Goal: Task Accomplishment & Management: Manage account settings

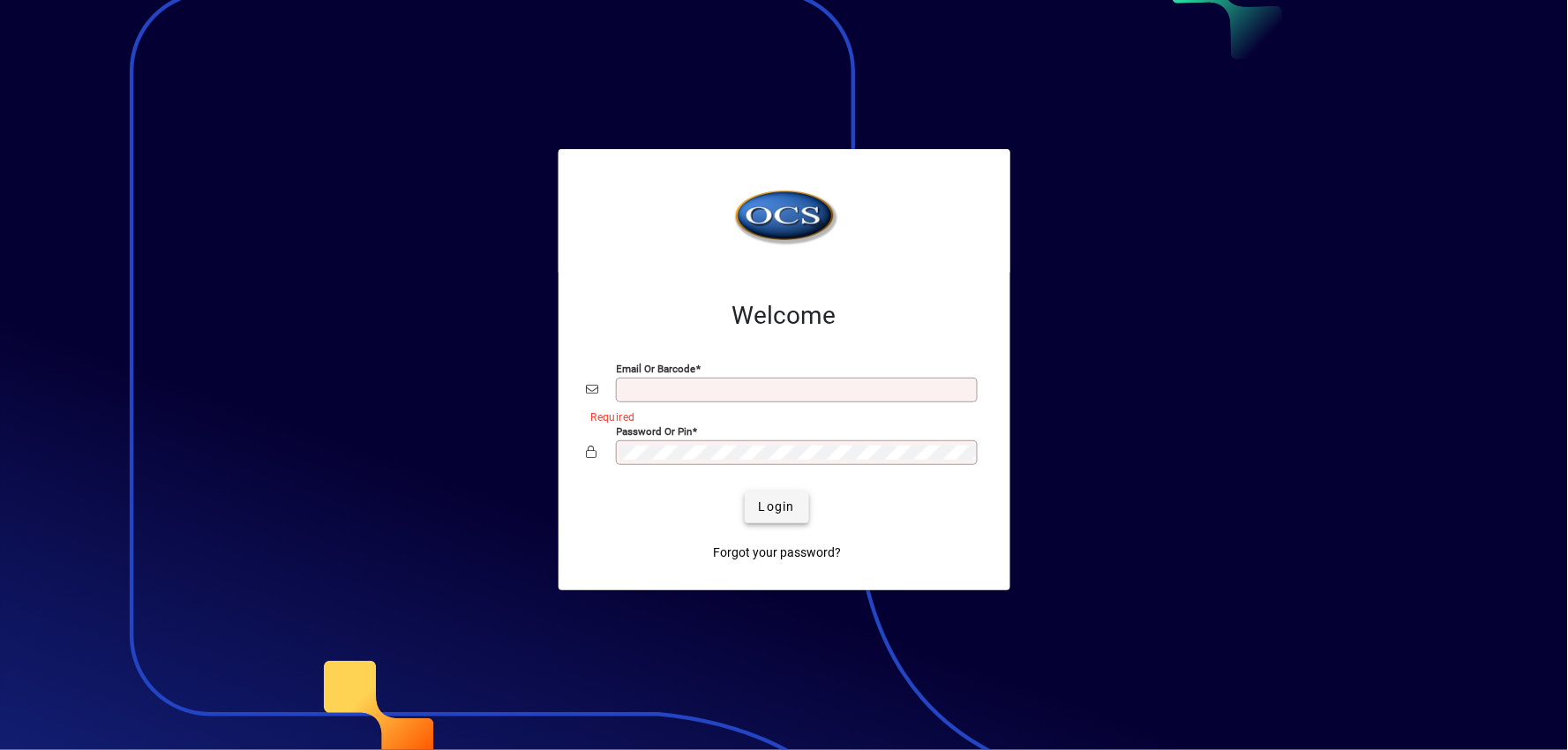
type input "**********"
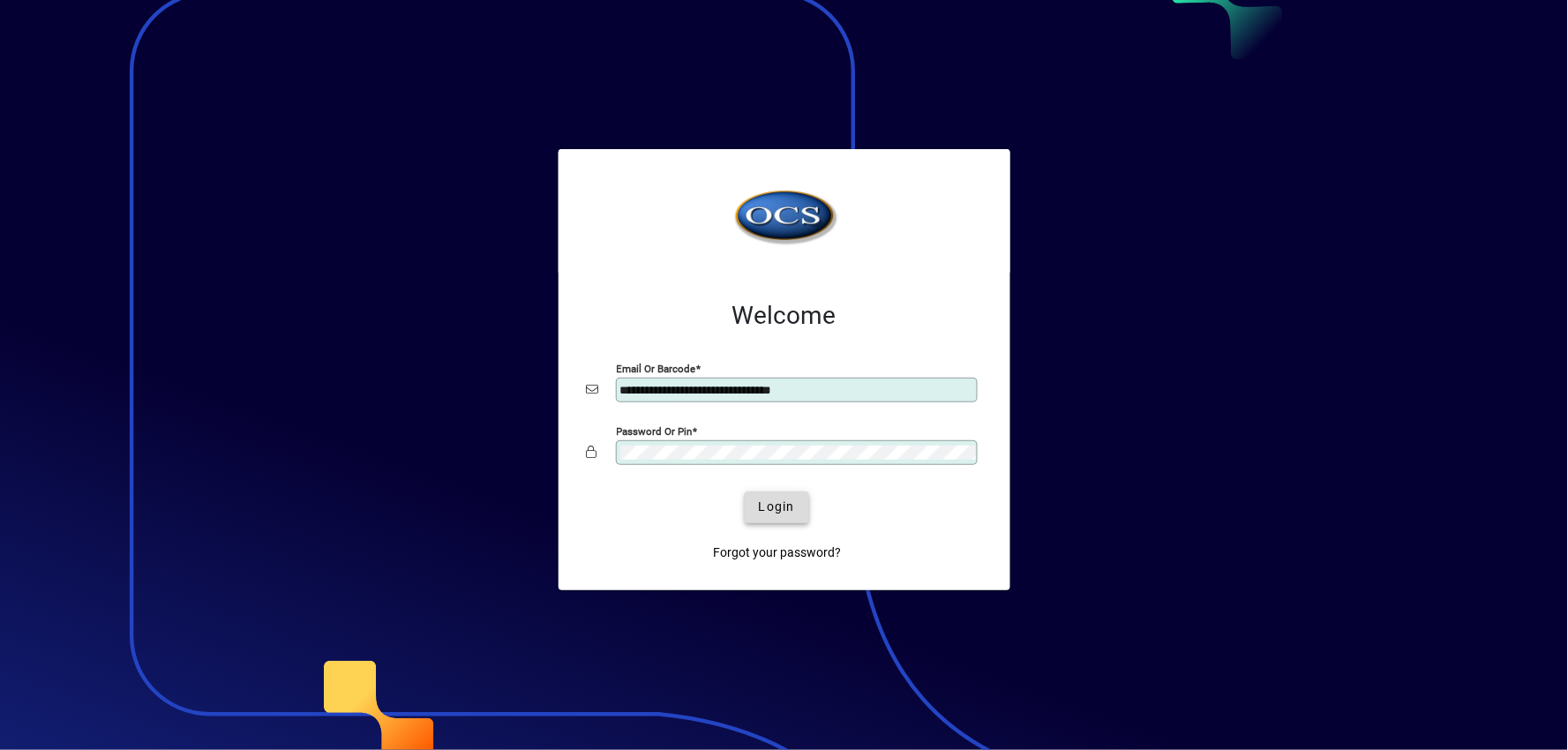
click at [804, 500] on span "submit" at bounding box center [777, 507] width 65 height 42
